Goal: Task Accomplishment & Management: Manage account settings

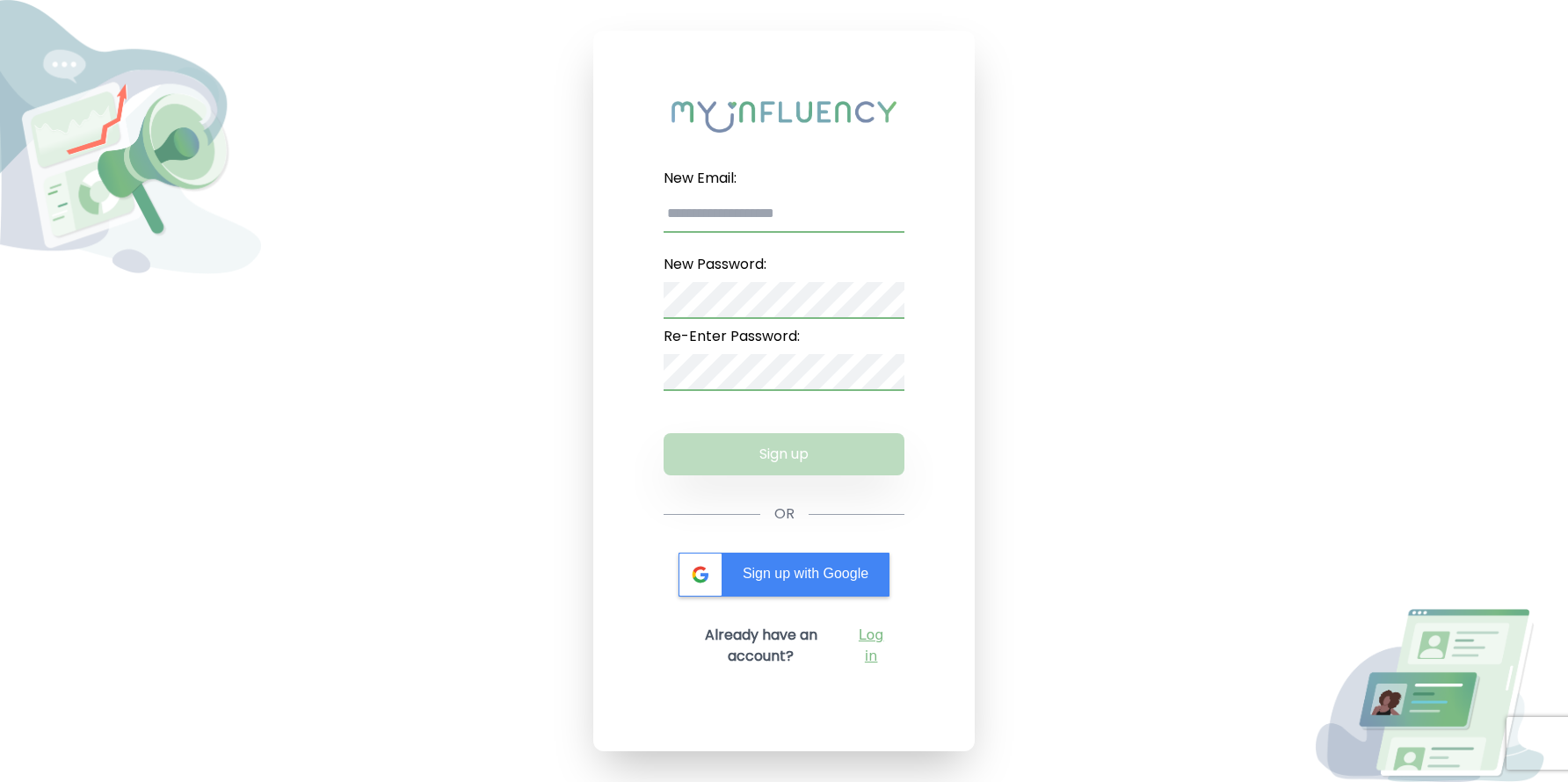
click at [756, 215] on input "New Email:" at bounding box center [784, 214] width 241 height 37
type input "**********"
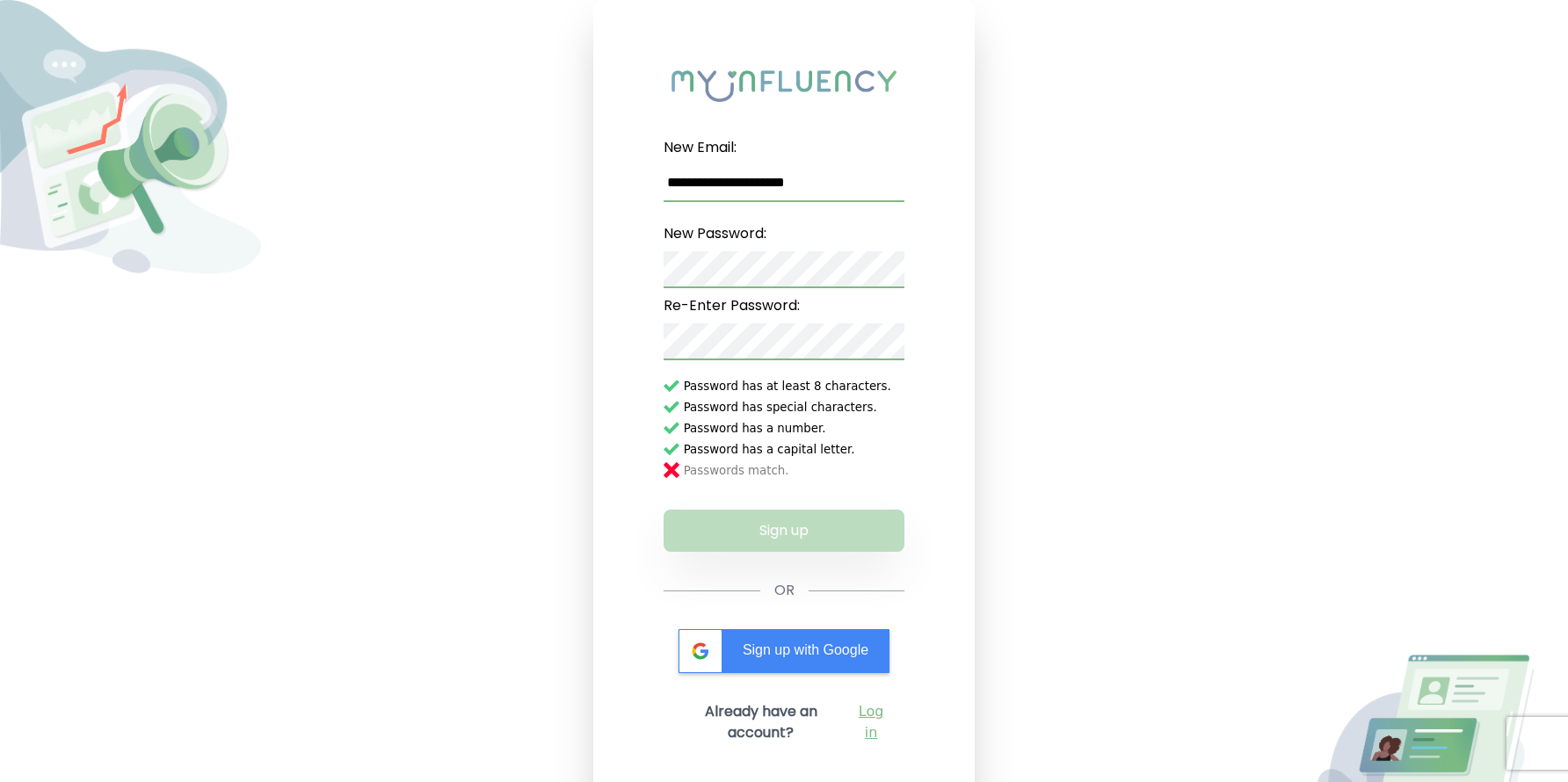
scroll to position [46, 0]
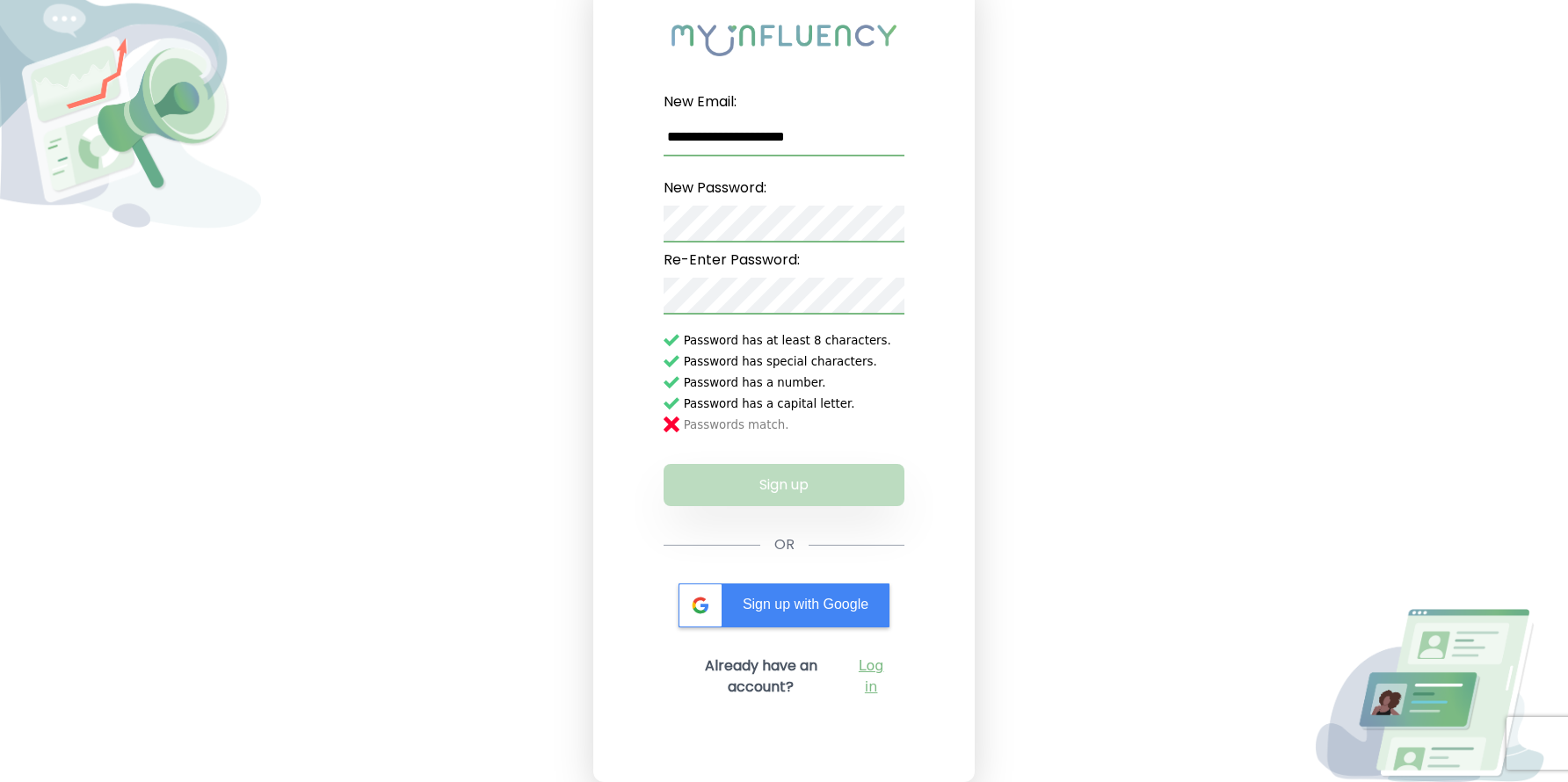
click at [879, 660] on link "Log in" at bounding box center [871, 676] width 39 height 42
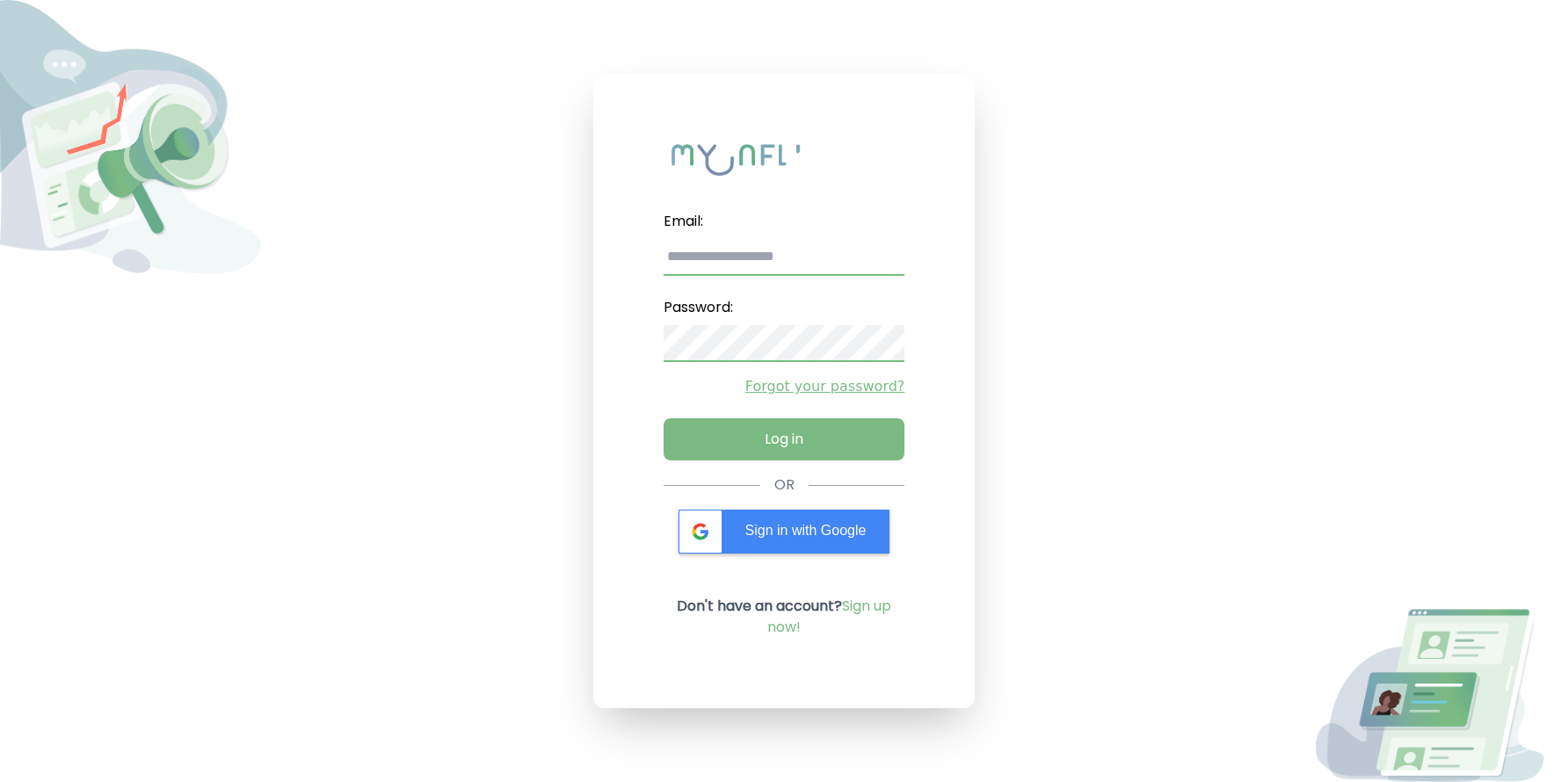
click at [782, 259] on input "email" at bounding box center [784, 257] width 241 height 37
type input "**********"
click at [776, 437] on button "Log in" at bounding box center [784, 435] width 253 height 44
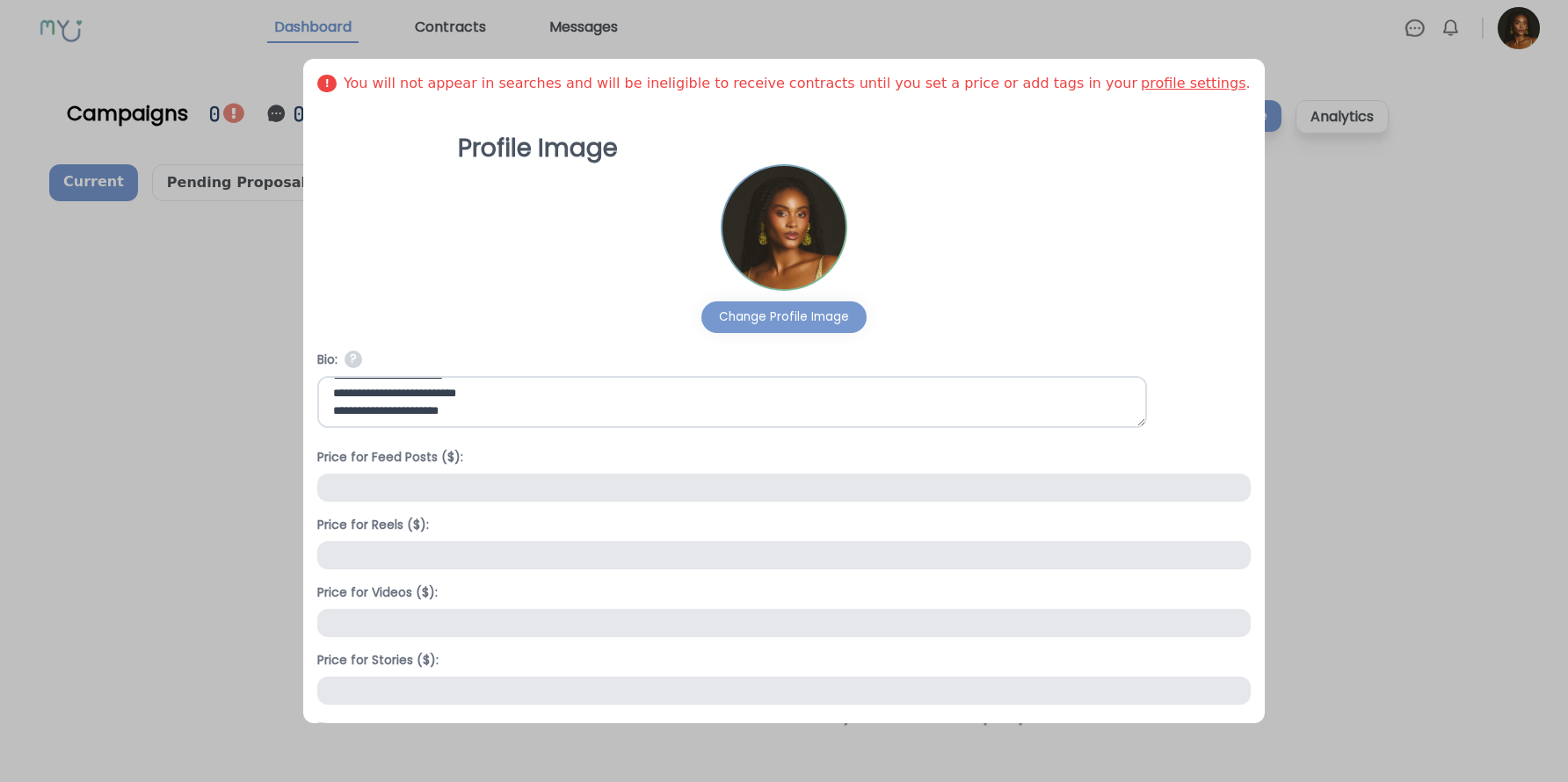
click at [1157, 83] on link "profile settings" at bounding box center [1193, 83] width 105 height 17
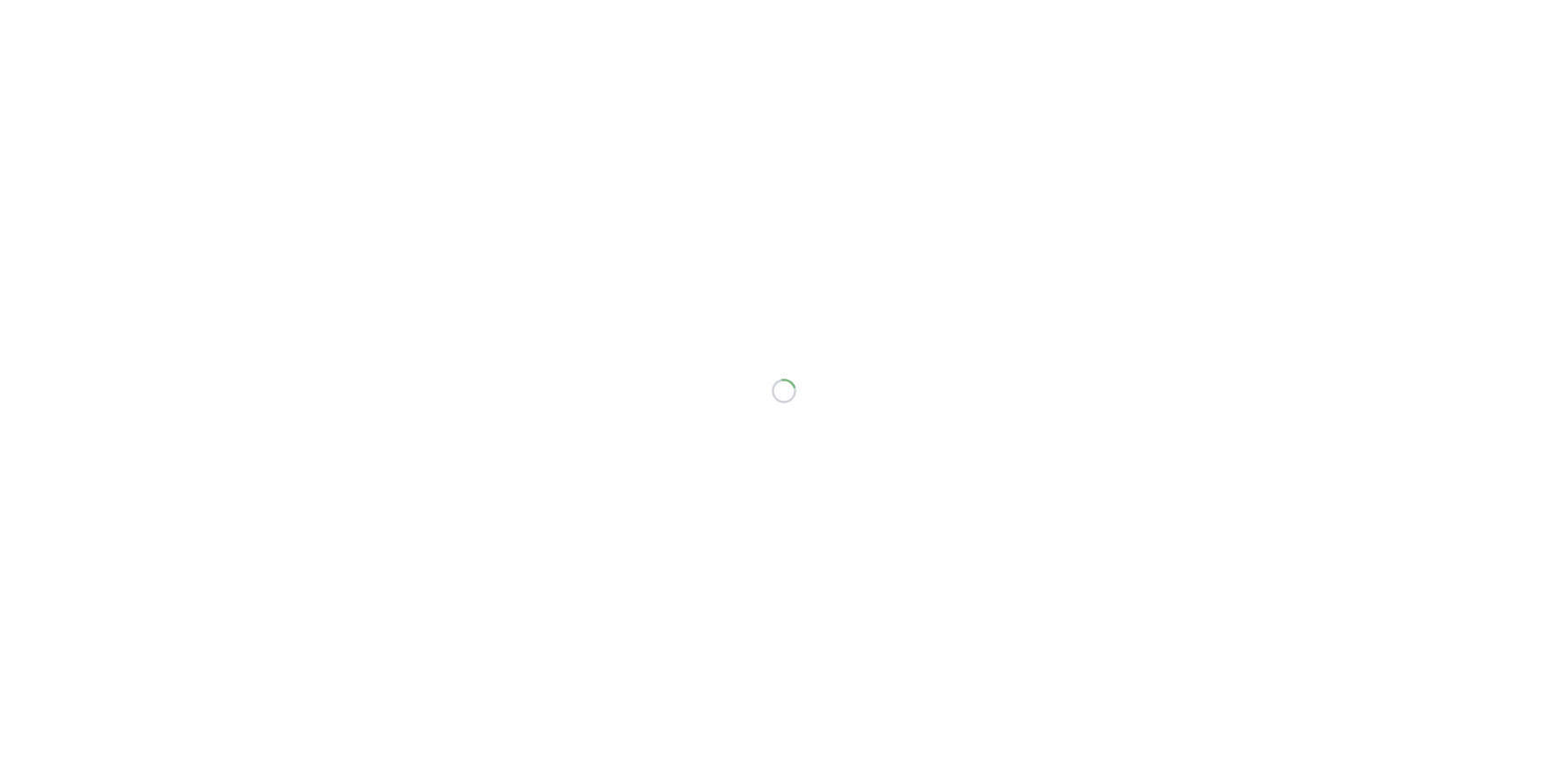
select select "*"
select select "**"
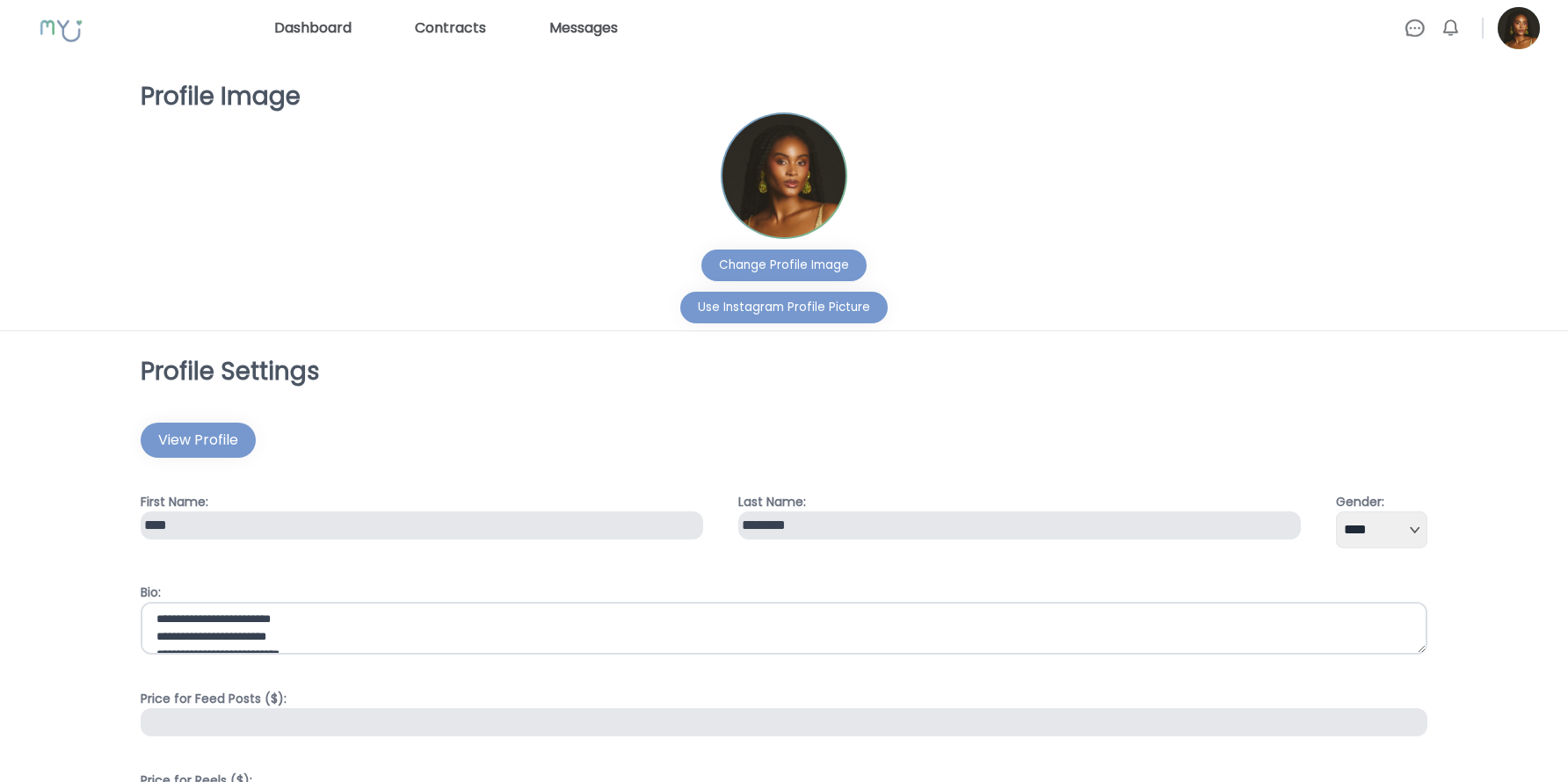
click at [331, 22] on link "Dashboard" at bounding box center [313, 28] width 92 height 28
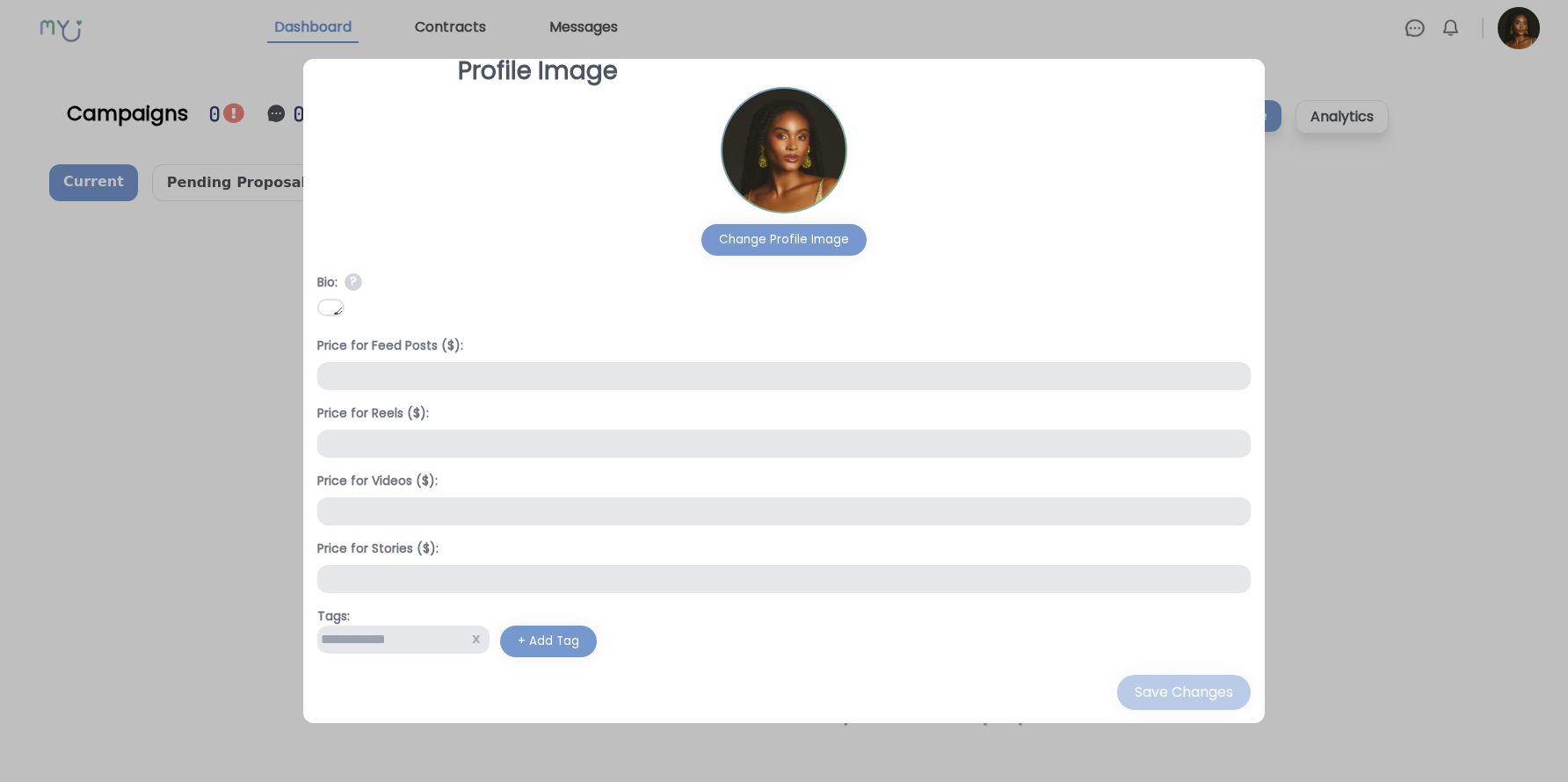
scroll to position [22, 0]
click at [577, 371] on input "number" at bounding box center [783, 375] width 933 height 28
click at [256, 200] on div at bounding box center [784, 391] width 1568 height 782
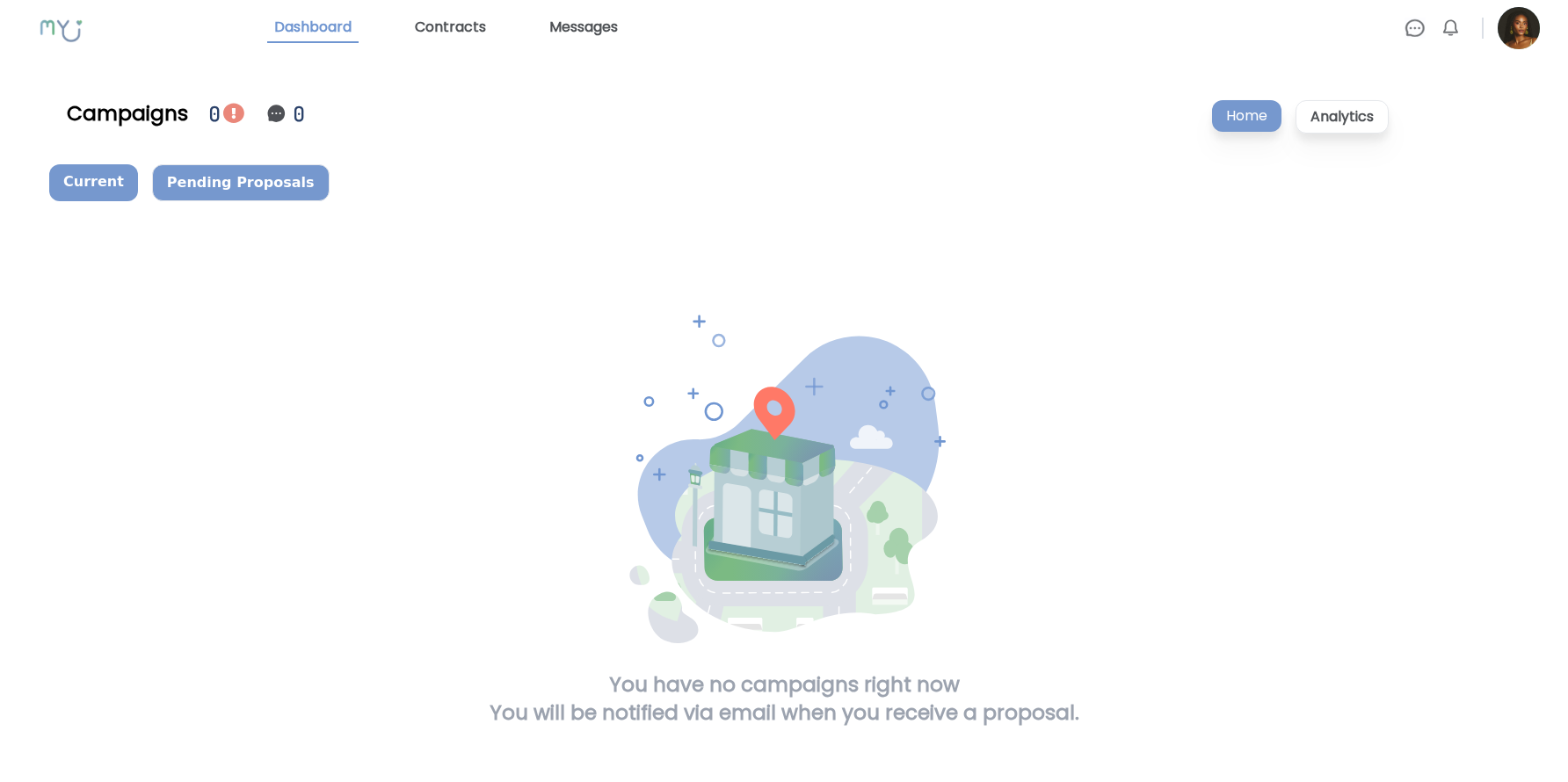
click at [255, 191] on p "Pending Proposals" at bounding box center [241, 182] width 178 height 37
click at [108, 181] on p "Current" at bounding box center [94, 182] width 91 height 37
click at [175, 180] on p "Pending Proposals" at bounding box center [241, 182] width 178 height 37
click at [1524, 20] on img at bounding box center [1518, 28] width 42 height 42
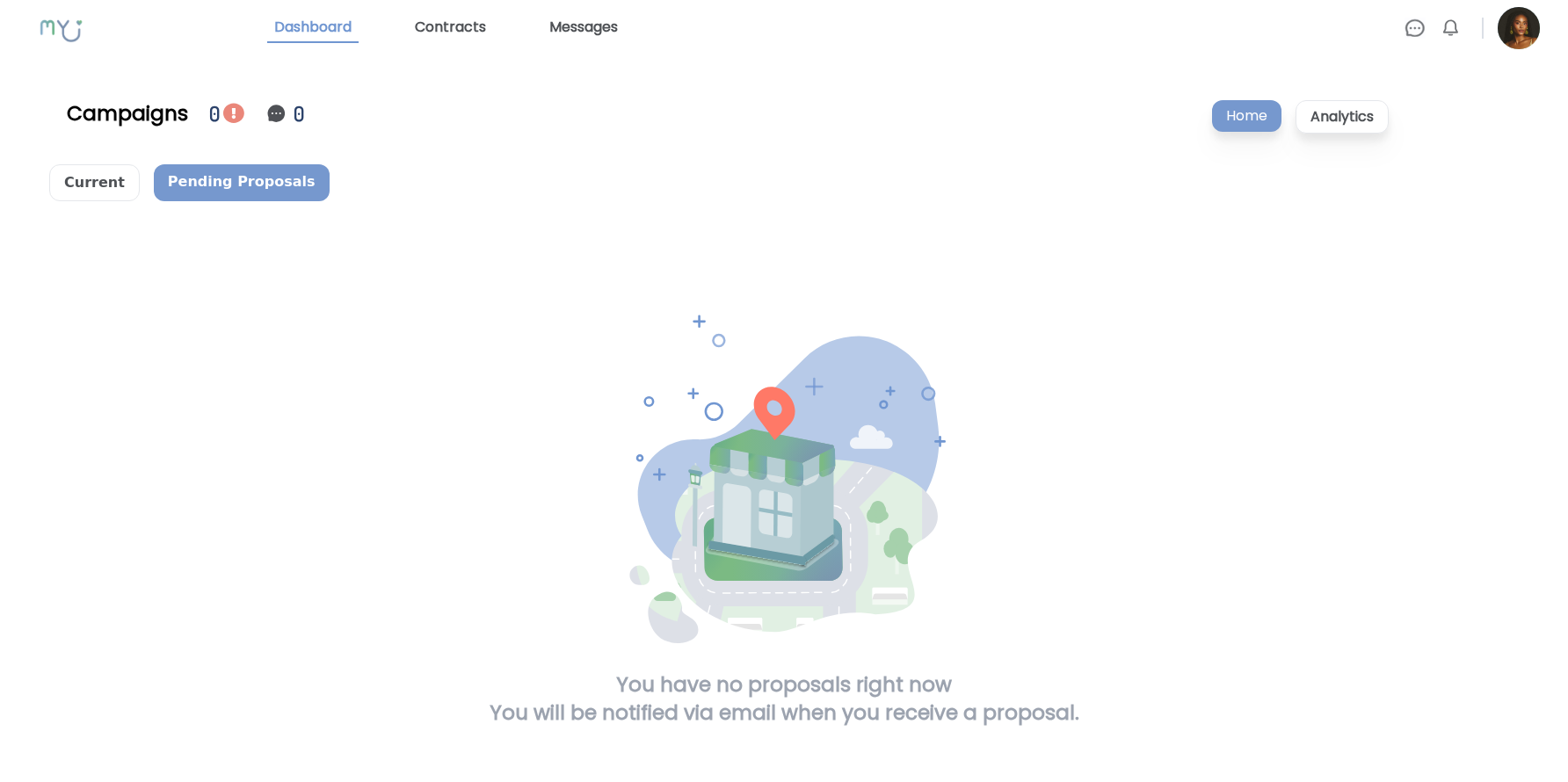
click at [1422, 26] on img at bounding box center [1415, 28] width 21 height 21
click at [1375, 89] on div "Messages 0 Clear All" at bounding box center [1411, 75] width 281 height 63
click at [1517, 77] on img at bounding box center [1522, 75] width 23 height 27
